Goal: Find specific page/section: Find specific page/section

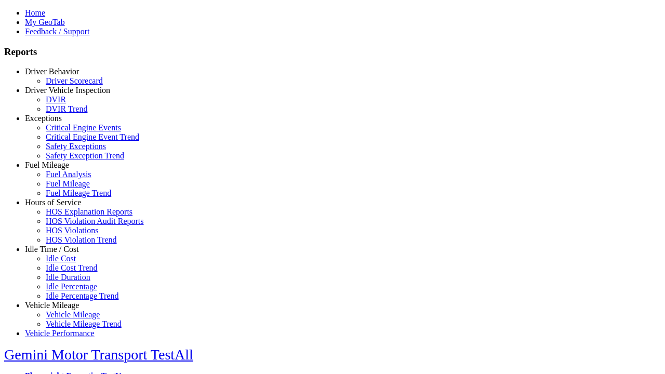
click at [60, 207] on link "Hours of Service" at bounding box center [53, 202] width 56 height 9
click at [68, 216] on link "HOS Explanation Reports" at bounding box center [89, 211] width 87 height 9
